Goal: Communication & Community: Ask a question

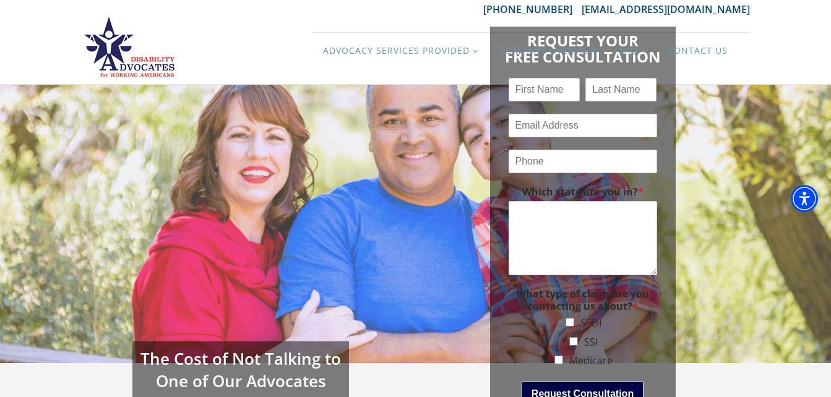
click at [732, 172] on div "Request Your Free Consultation Name * First Last Email * Phone * Which state ar…" at bounding box center [583, 224] width 334 height 420
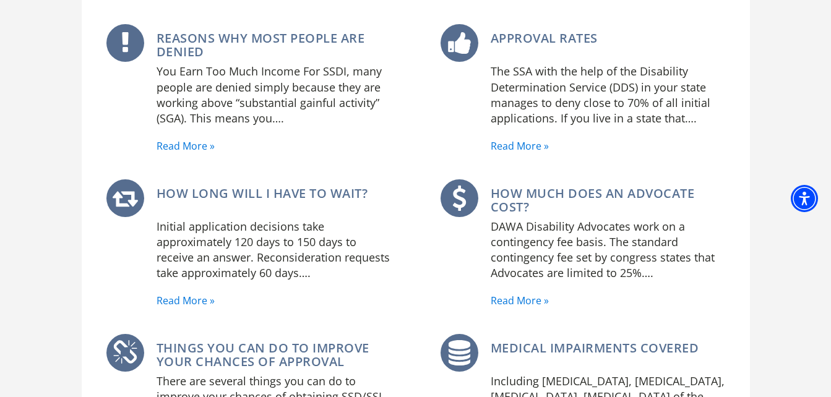
scroll to position [668, 0]
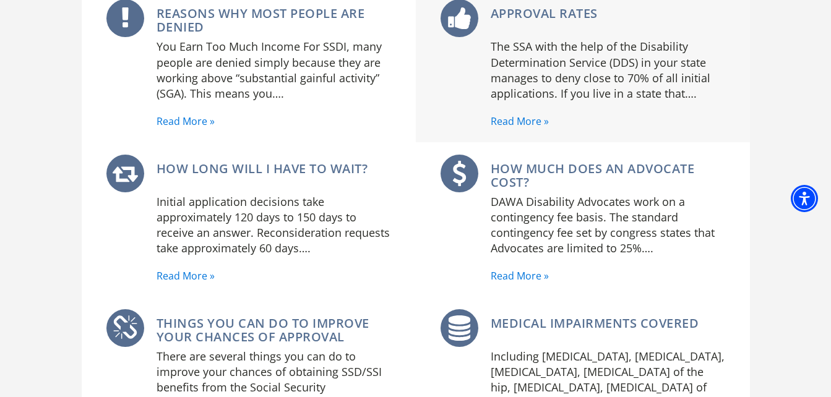
click at [531, 115] on link "Read More »" at bounding box center [520, 122] width 58 height 16
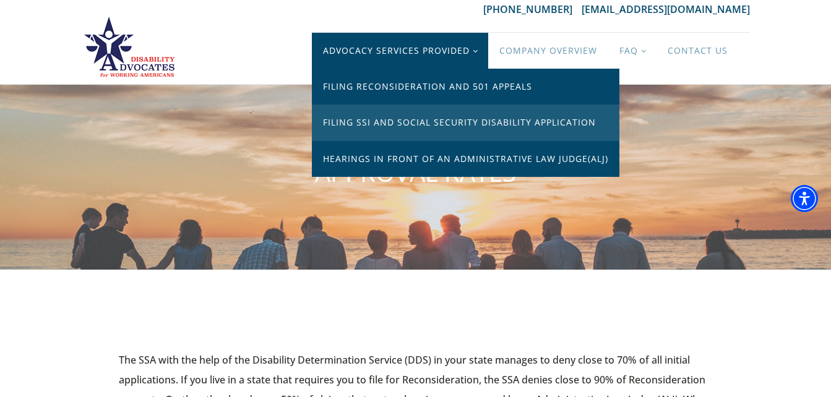
click at [461, 116] on link "Filing SSI and Social Security Disability Application" at bounding box center [466, 123] width 308 height 36
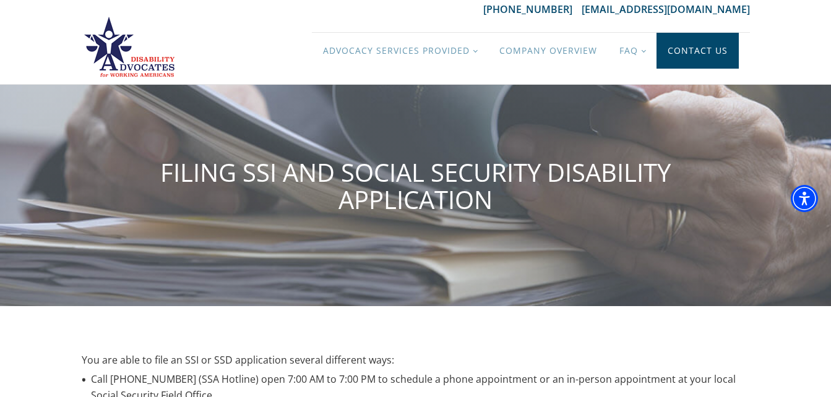
click at [702, 48] on link "Contact Us" at bounding box center [698, 51] width 82 height 36
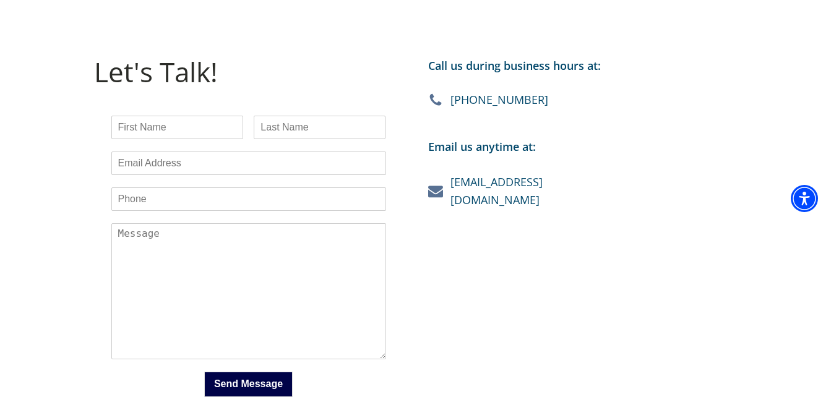
scroll to position [297, 0]
click at [330, 238] on textarea "Which state are you in? *" at bounding box center [248, 292] width 275 height 136
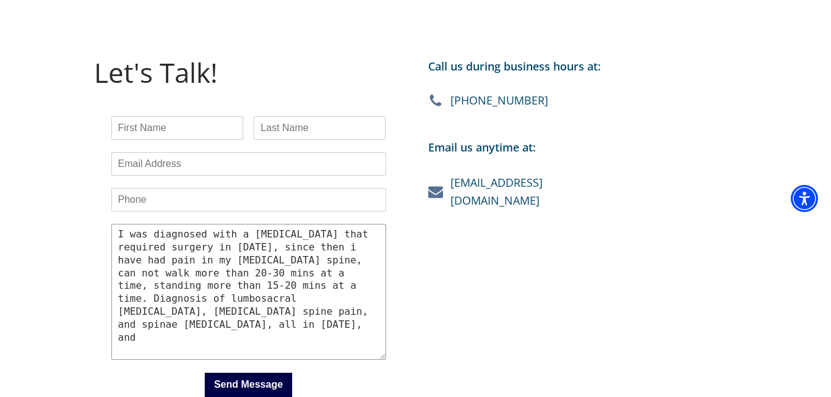
click at [362, 298] on textarea "I was diagnosed with a [MEDICAL_DATA] that required surgery in [DATE], since th…" at bounding box center [248, 292] width 275 height 136
click at [300, 318] on textarea "I was diagnosed with a [MEDICAL_DATA] that required surgery in [DATE], since th…" at bounding box center [248, 292] width 275 height 136
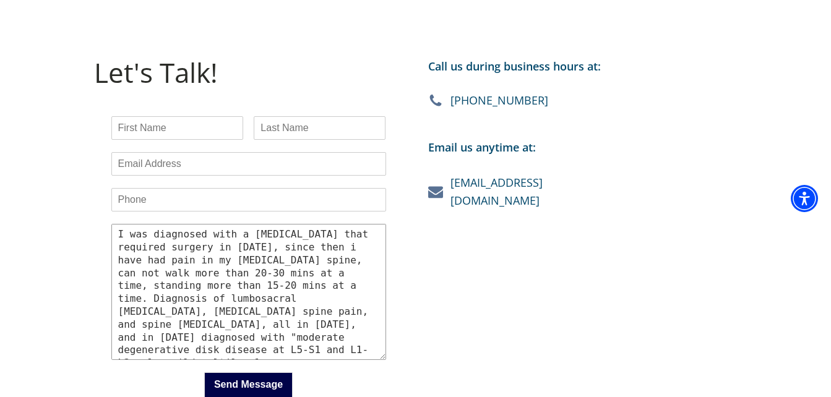
click at [241, 351] on textarea "I was diagnosed with a [MEDICAL_DATA] that required surgery in [DATE], since th…" at bounding box center [248, 292] width 275 height 136
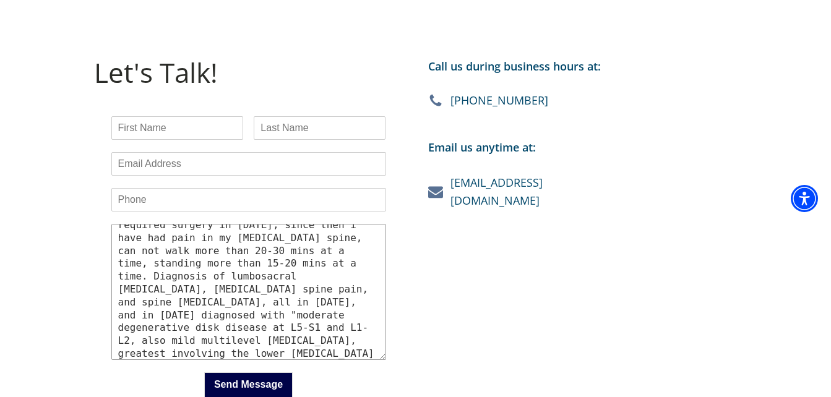
scroll to position [35, 0]
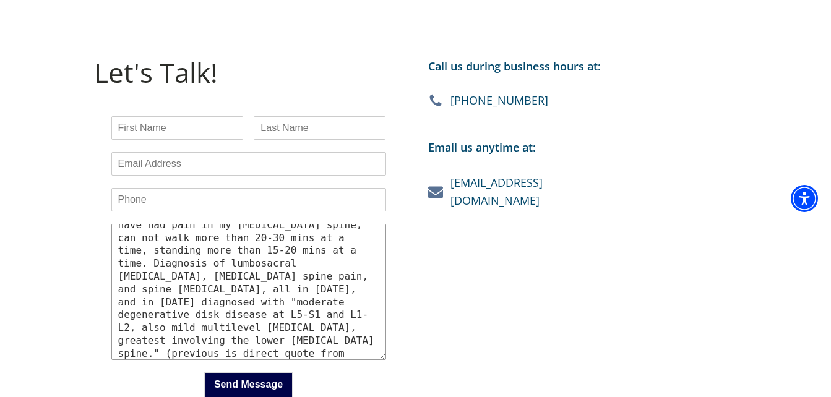
click at [311, 353] on textarea "I was diagnosed with a [MEDICAL_DATA] that required surgery in [DATE], since th…" at bounding box center [248, 292] width 275 height 136
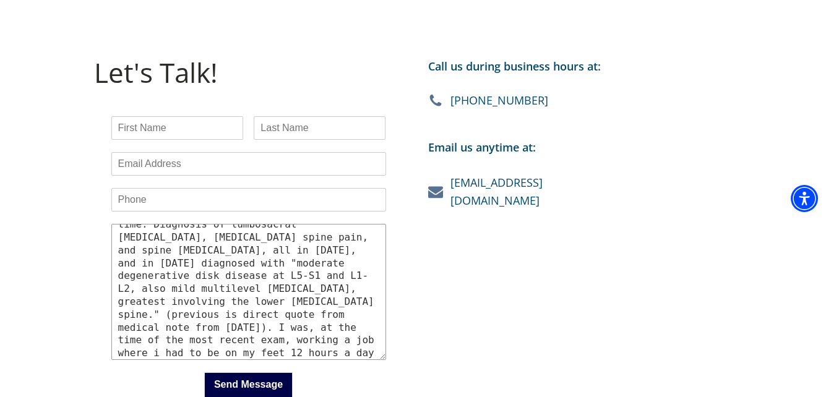
scroll to position [87, 0]
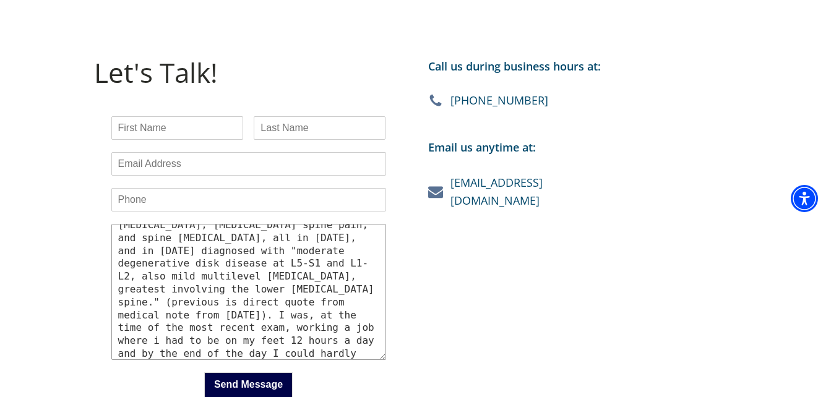
click at [354, 275] on textarea "I was diagnosed with a [MEDICAL_DATA] that required surgery in [DATE], since th…" at bounding box center [248, 292] width 275 height 136
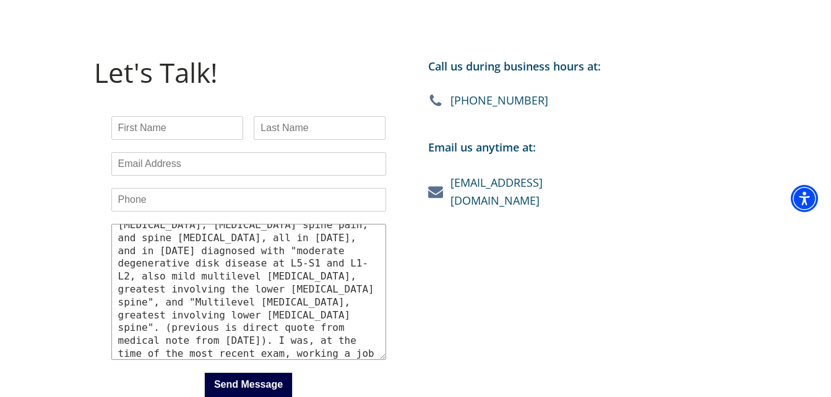
type textarea "I was diagnosed with a [MEDICAL_DATA] that required surgery in [DATE], since th…"
click at [212, 128] on input "Name *" at bounding box center [177, 128] width 132 height 24
type input "[PERSON_NAME]"
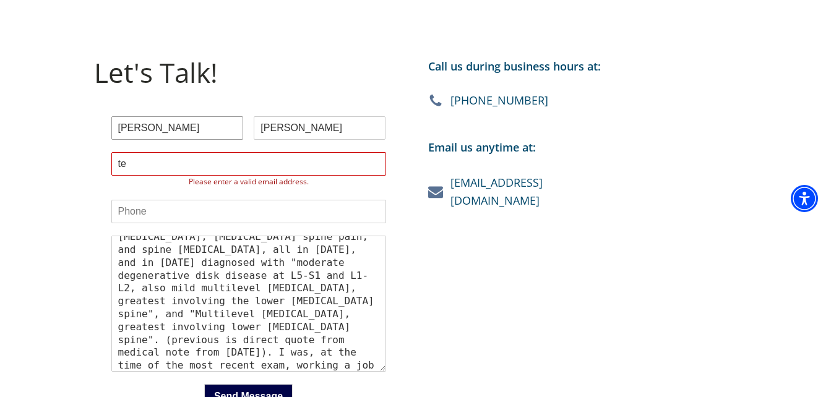
click at [192, 121] on input "[PERSON_NAME]" at bounding box center [177, 128] width 132 height 24
click at [132, 162] on input "te" at bounding box center [248, 164] width 275 height 24
type input "[EMAIL_ADDRESS][DOMAIN_NAME]"
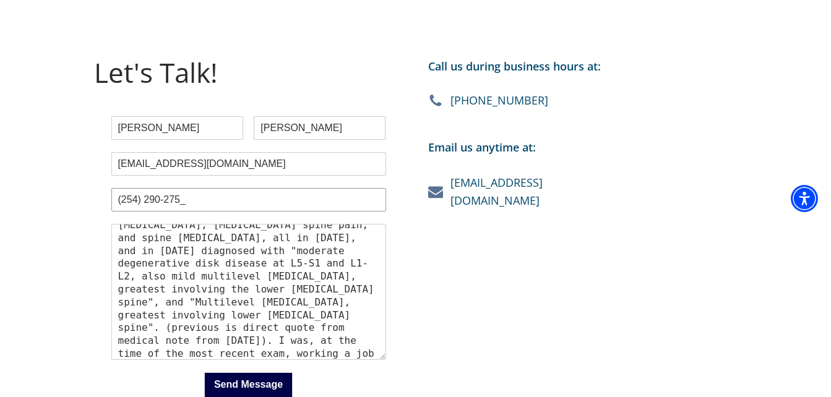
type input "[PHONE_NUMBER]"
click at [444, 254] on div "Call us during business hours at: [PHONE_NUMBER] Email us anytime at: [EMAIL_AD…" at bounding box center [583, 237] width 334 height 385
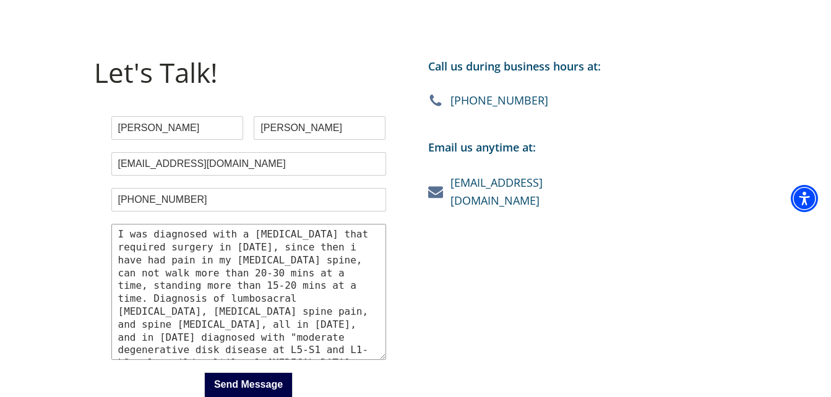
scroll to position [117, 0]
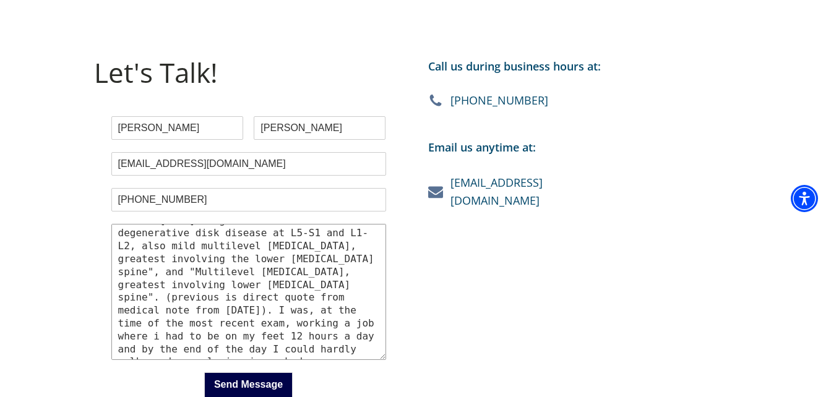
click at [311, 350] on textarea "I was diagnosed with a [MEDICAL_DATA] that required surgery in [DATE], since th…" at bounding box center [248, 292] width 275 height 136
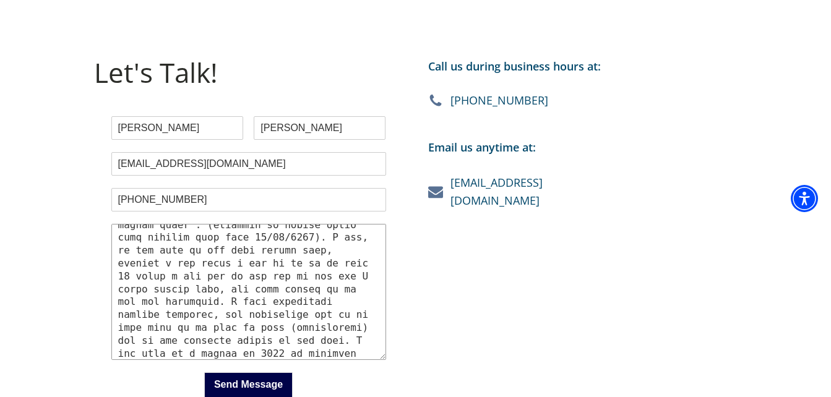
scroll to position [190, 0]
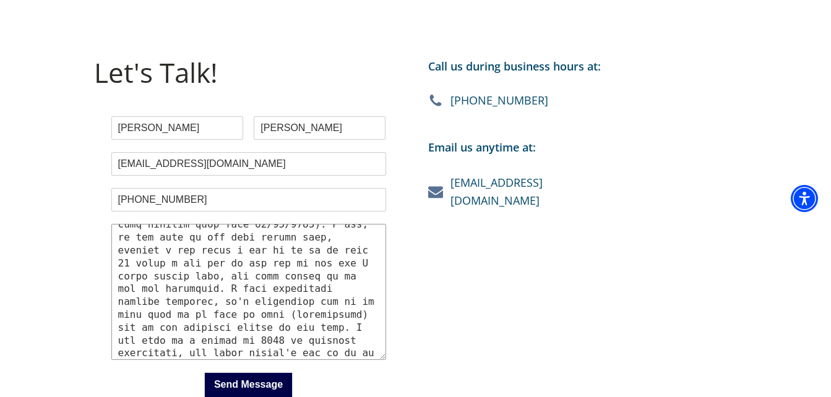
click at [279, 352] on textarea "Which state are you in? *" at bounding box center [248, 292] width 275 height 136
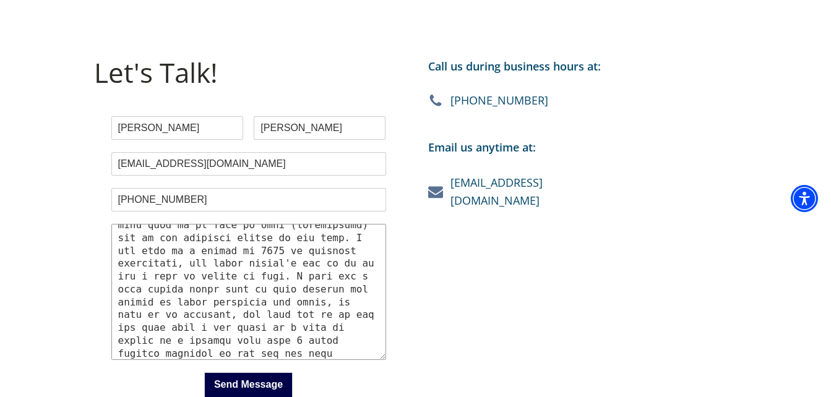
scroll to position [293, 0]
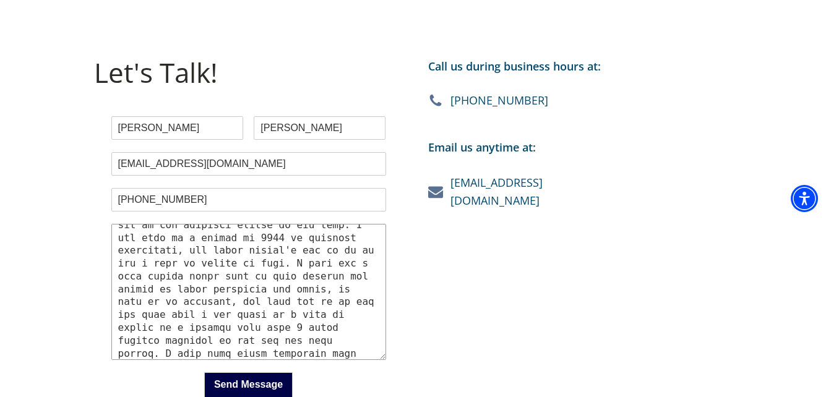
type textarea "I was diagnosed with a [MEDICAL_DATA] that required surgery in [DATE], since th…"
click at [246, 390] on button "Send Message" at bounding box center [248, 385] width 89 height 25
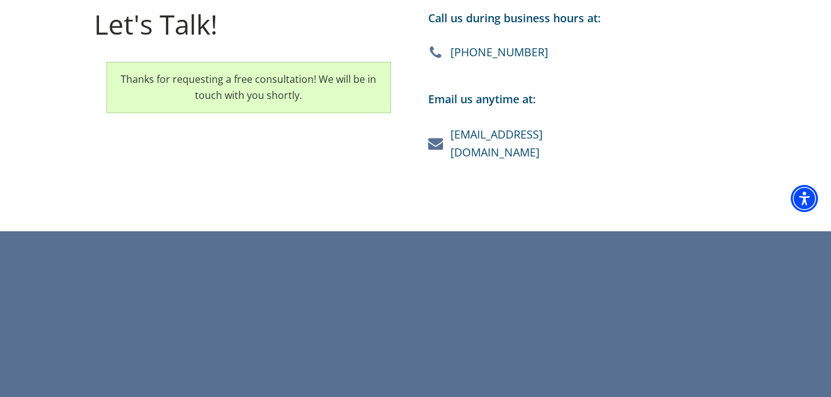
click at [752, 53] on div "Let's Talk! Thanks for requesting a free consultation! We will be in touch with…" at bounding box center [415, 90] width 693 height 281
